Goal: Task Accomplishment & Management: Use online tool/utility

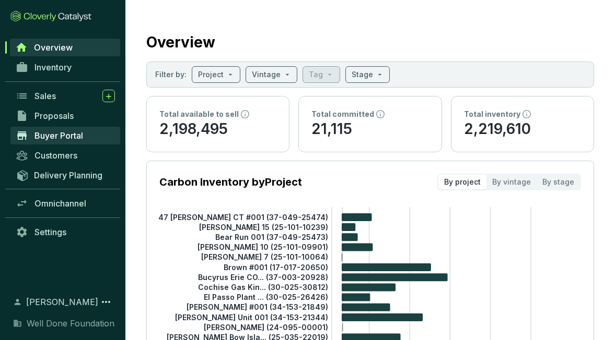
click at [56, 135] on span "Buyer Portal" at bounding box center [58, 136] width 49 height 10
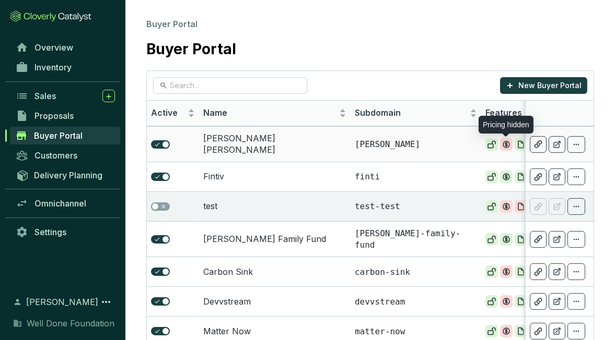
click at [507, 142] on icon at bounding box center [506, 145] width 6 height 6
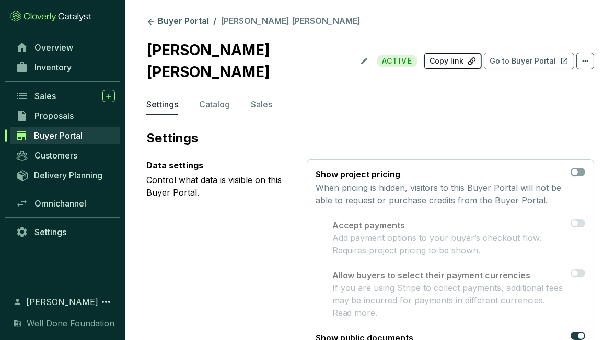
click at [453, 56] on p "Copy link" at bounding box center [446, 61] width 34 height 10
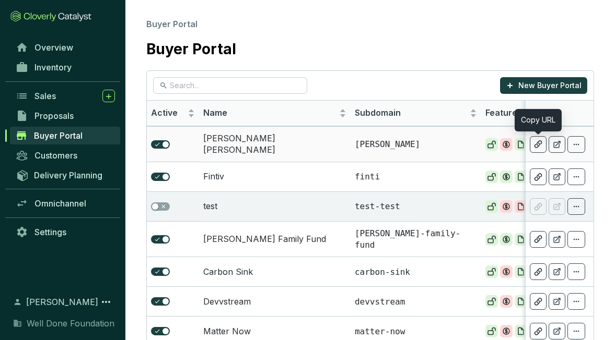
click at [539, 141] on icon at bounding box center [538, 144] width 7 height 7
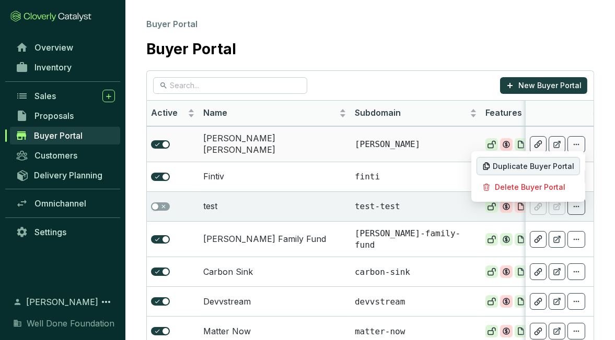
click at [556, 163] on span "Duplicate Buyer Portal" at bounding box center [532, 166] width 81 height 8
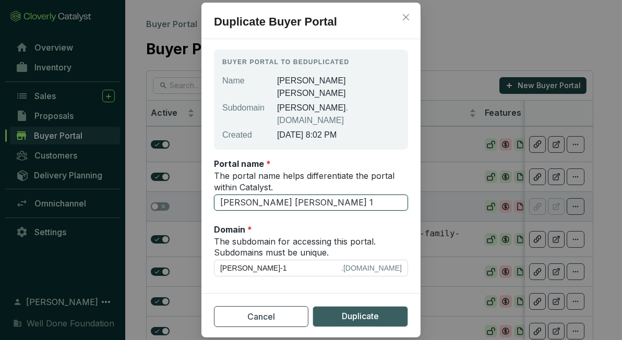
drag, startPoint x: 302, startPoint y: 191, endPoint x: 195, endPoint y: 183, distance: 106.8
click at [195, 183] on div "Duplicate Buyer Portal Buyer Portal to be duplicated Name Goldman Sachs Subdoma…" at bounding box center [311, 170] width 622 height 340
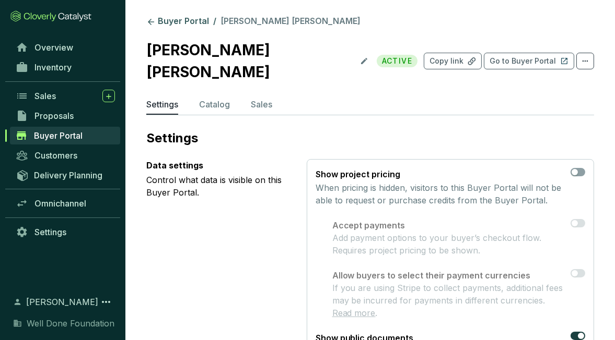
click at [64, 134] on span "Buyer Portal" at bounding box center [58, 136] width 49 height 10
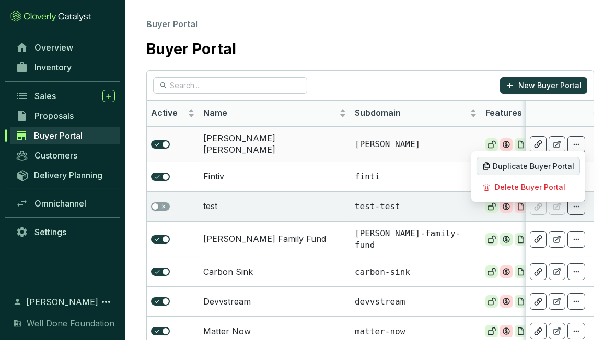
click at [556, 165] on span "Duplicate Buyer Portal" at bounding box center [532, 166] width 81 height 8
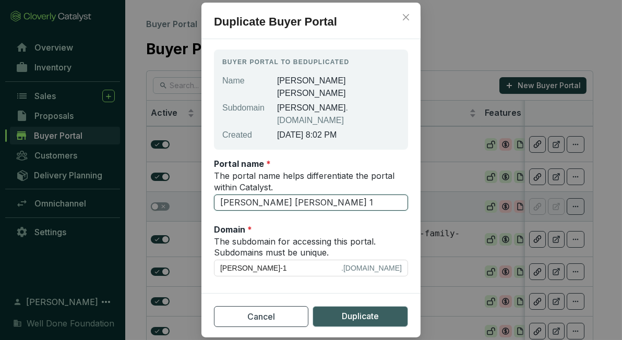
drag, startPoint x: 291, startPoint y: 195, endPoint x: 204, endPoint y: 194, distance: 86.7
click at [204, 194] on section "Buyer Portal to be duplicated Name Goldman Sachs Subdomain goldman-sachs .clove…" at bounding box center [311, 164] width 219 height 243
type input "G"
type input "g"
type input "GV"
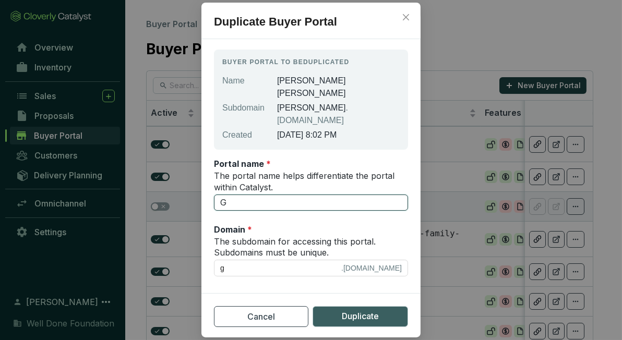
type input "gv"
type input "GVL"
type input "gvl"
type input "GVL"
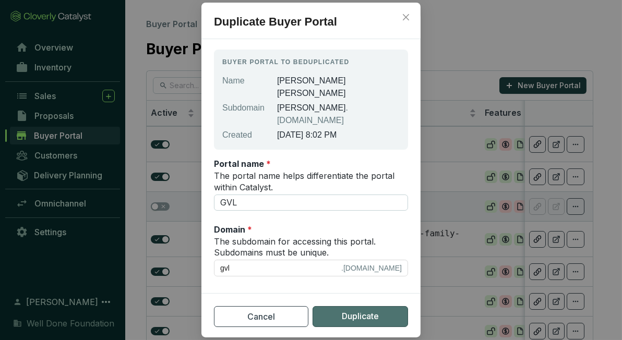
click at [348, 310] on span "Duplicate" at bounding box center [360, 316] width 37 height 13
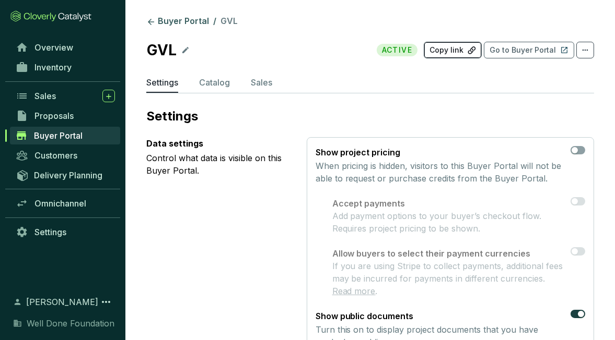
click at [462, 50] on p "Copy link" at bounding box center [446, 50] width 34 height 10
